Goal: Task Accomplishment & Management: Complete application form

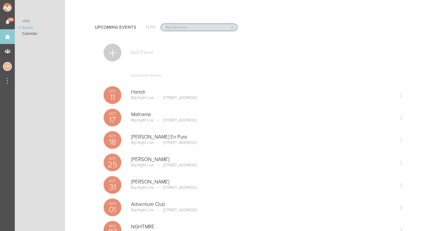
select select "1921"
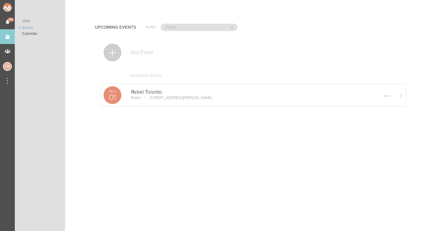
click at [141, 97] on div "Rebel Toronto Rebel 11 Polson St First Floor, Toronto, ON M5A 1A4, Canada Edit …" at bounding box center [262, 95] width 263 height 12
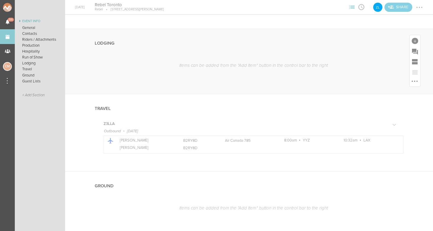
scroll to position [496, 0]
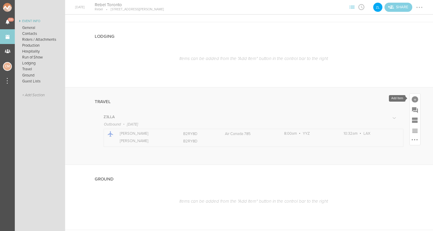
click at [417, 99] on div at bounding box center [414, 99] width 7 height 7
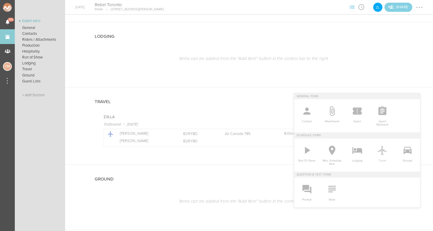
click at [382, 154] on icon at bounding box center [381, 150] width 9 height 9
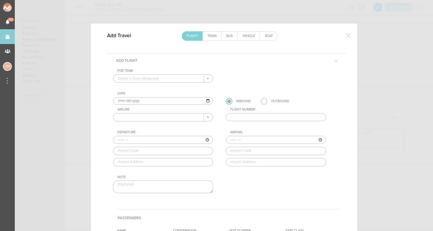
click at [165, 117] on input "text" at bounding box center [158, 118] width 91 height 8
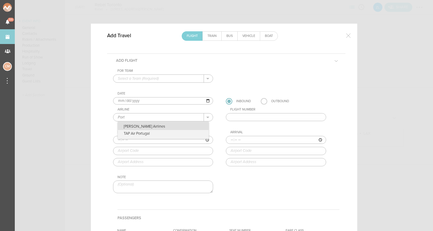
click at [167, 125] on p "[PERSON_NAME] Airlines" at bounding box center [163, 126] width 91 height 8
type input "[PERSON_NAME] Airlines"
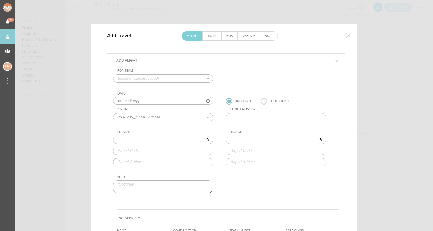
click at [256, 119] on input "text" at bounding box center [276, 117] width 100 height 8
paste input "PD664"
click at [234, 118] on input "PD664" at bounding box center [276, 117] width 100 height 8
type input "664"
type input "13:40"
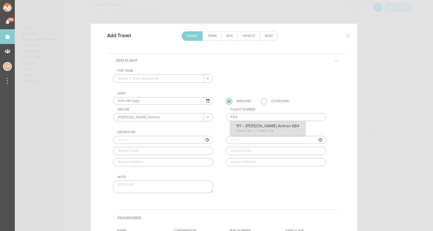
type input "LAX"
type input "[GEOGRAPHIC_DATA], [STREET_ADDRESS]"
type input "21:20"
type input "YYZ"
type input "[GEOGRAPHIC_DATA][PERSON_NAME], [GEOGRAPHIC_DATA], [GEOGRAPHIC_DATA], L5P 1B2, …"
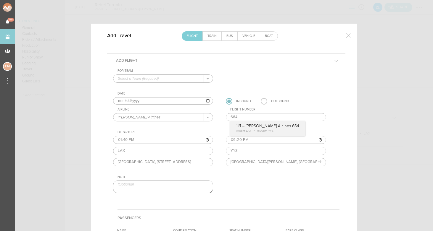
click at [249, 129] on div "For Team + Add New Team Z3LLA . Date [DATE] Inbound Outbound Airline [PERSON_NA…" at bounding box center [226, 136] width 226 height 135
click at [145, 100] on input "[DATE]" at bounding box center [163, 101] width 100 height 8
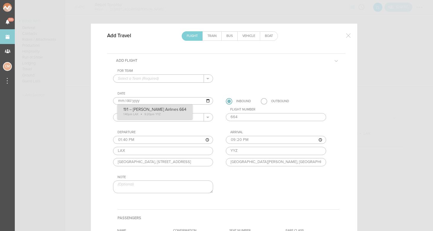
type input "[DATE]"
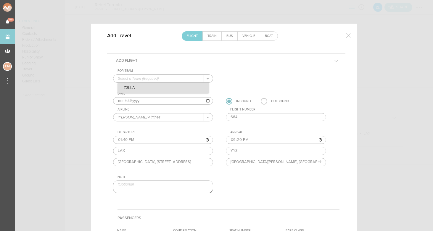
click at [136, 88] on p "Z3LLA" at bounding box center [163, 88] width 91 height 10
type input "Z3LLA"
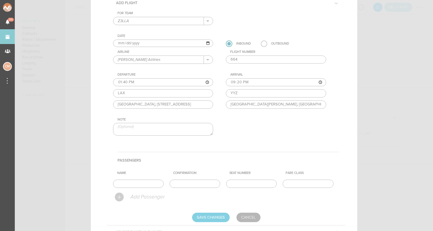
scroll to position [80, 0]
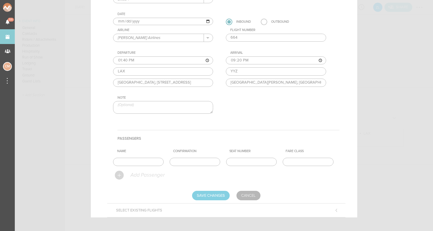
click at [121, 176] on div at bounding box center [119, 175] width 9 height 9
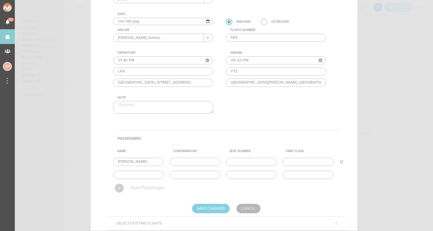
type input "[PERSON_NAME]"
click at [205, 160] on input "text" at bounding box center [194, 162] width 51 height 8
type input "[PERSON_NAME]"
click at [200, 172] on input "text" at bounding box center [194, 175] width 51 height 8
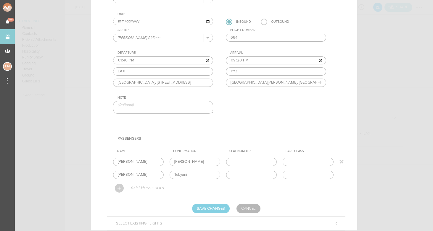
type input "Tebyani"
click at [239, 162] on input "text" at bounding box center [251, 162] width 51 height 8
paste input "NYBJRT"
type input "NYBJRT"
click at [252, 159] on input "NYBJRT" at bounding box center [251, 162] width 51 height 8
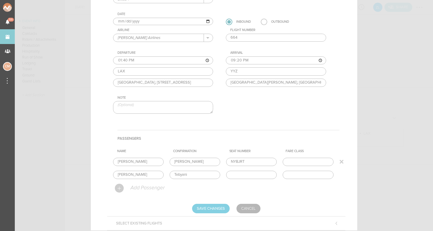
click at [252, 159] on input "NYBJRT" at bounding box center [251, 162] width 51 height 8
click at [196, 163] on input "[PERSON_NAME]" at bounding box center [194, 162] width 51 height 8
paste input "NYBJRT"
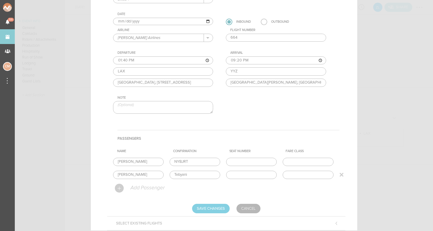
type input "NYBJRT"
click at [184, 174] on input "Tebyani" at bounding box center [194, 175] width 51 height 8
paste input "NYBJRT"
type input "NYBJRT"
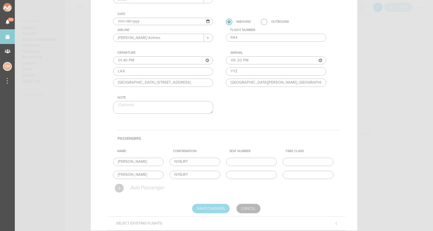
click at [208, 209] on input "Save Changes" at bounding box center [211, 208] width 38 height 9
type input "Saving..."
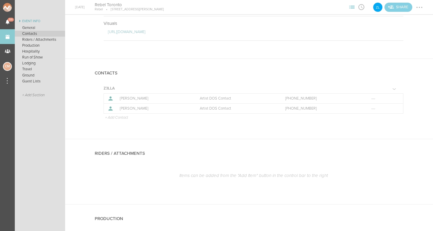
scroll to position [2, 0]
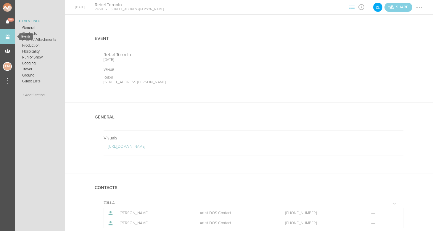
click at [7, 38] on link "Events" at bounding box center [7, 36] width 15 height 15
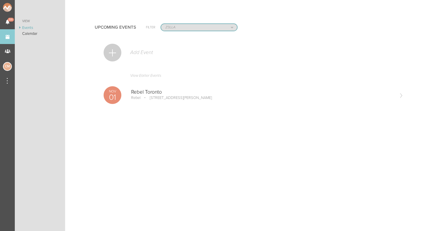
select select "1790"
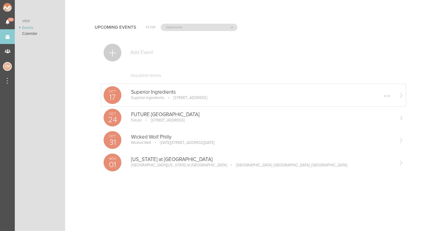
click at [146, 102] on div "Oct 17 Superior Ingredients Superior Ingredients 74 Wythe Ave, Brooklyn, NY 112…" at bounding box center [253, 95] width 304 height 22
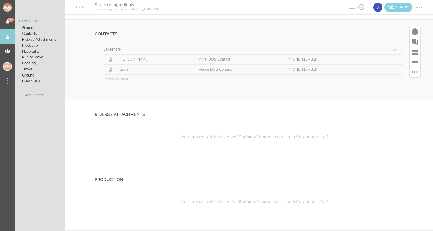
scroll to position [156, 0]
